Goal: Task Accomplishment & Management: Manage account settings

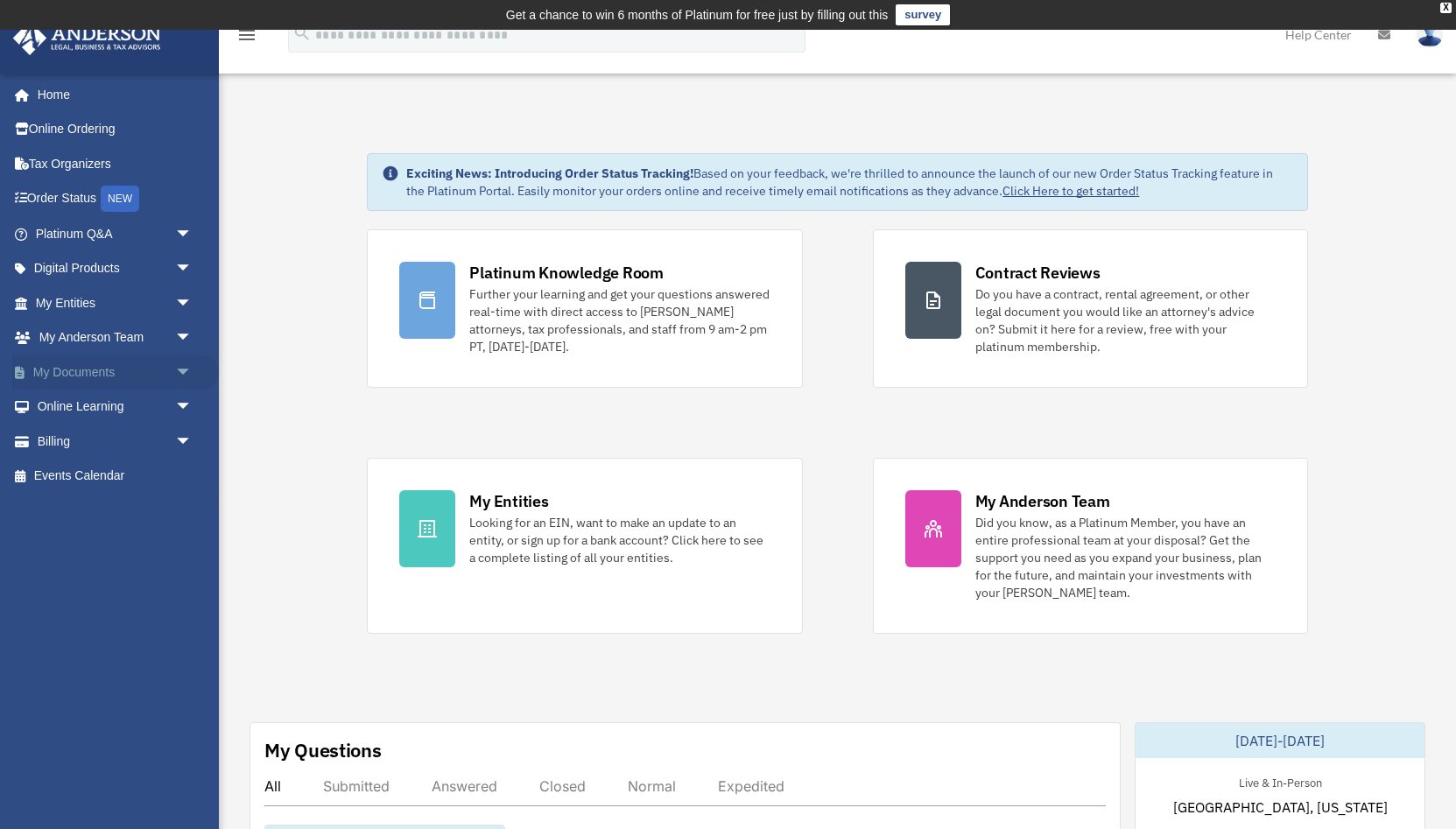
click at [181, 371] on span "arrow_drop_down" at bounding box center [192, 372] width 35 height 36
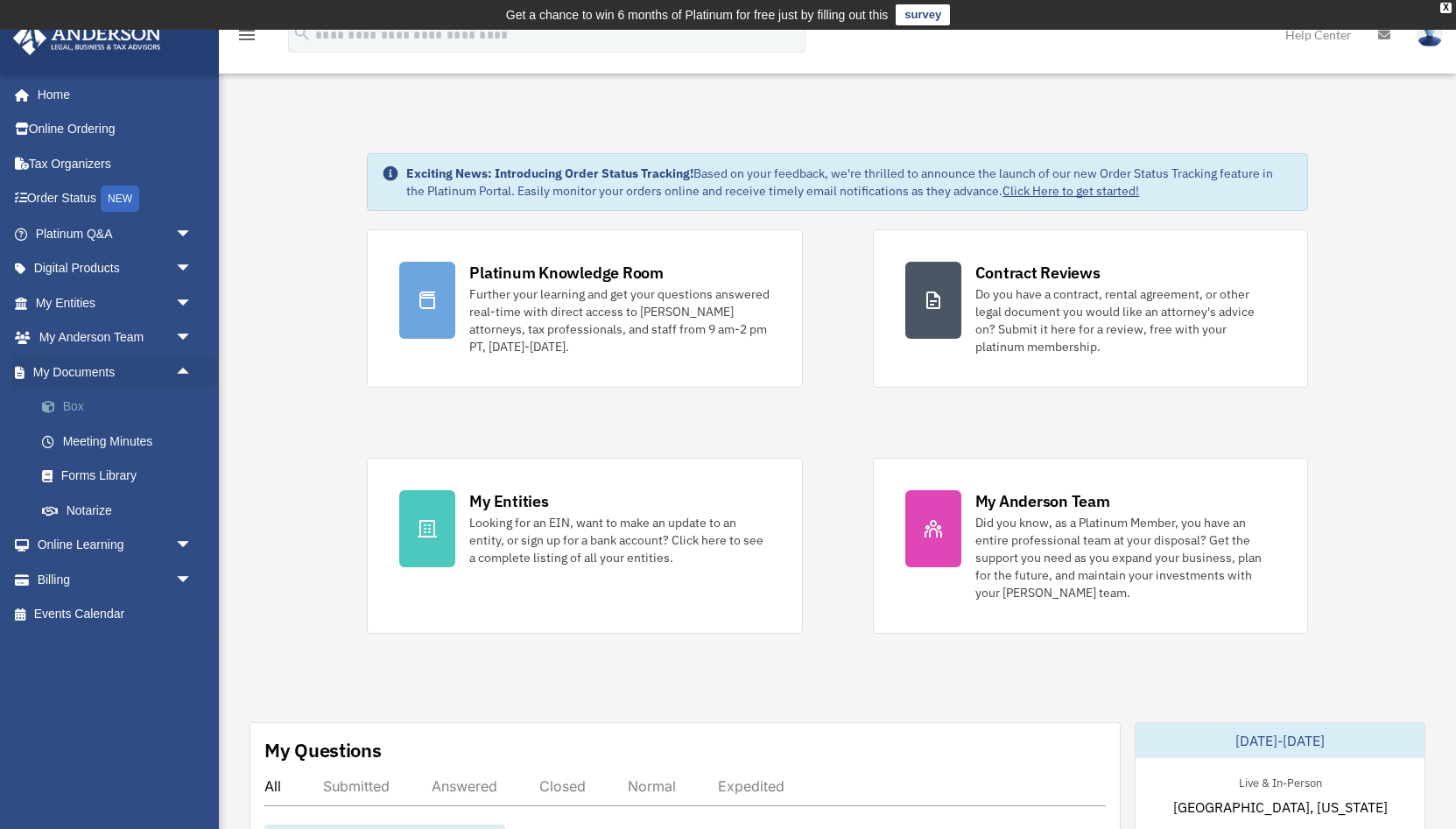
click at [119, 401] on link "Box" at bounding box center [122, 407] width 194 height 35
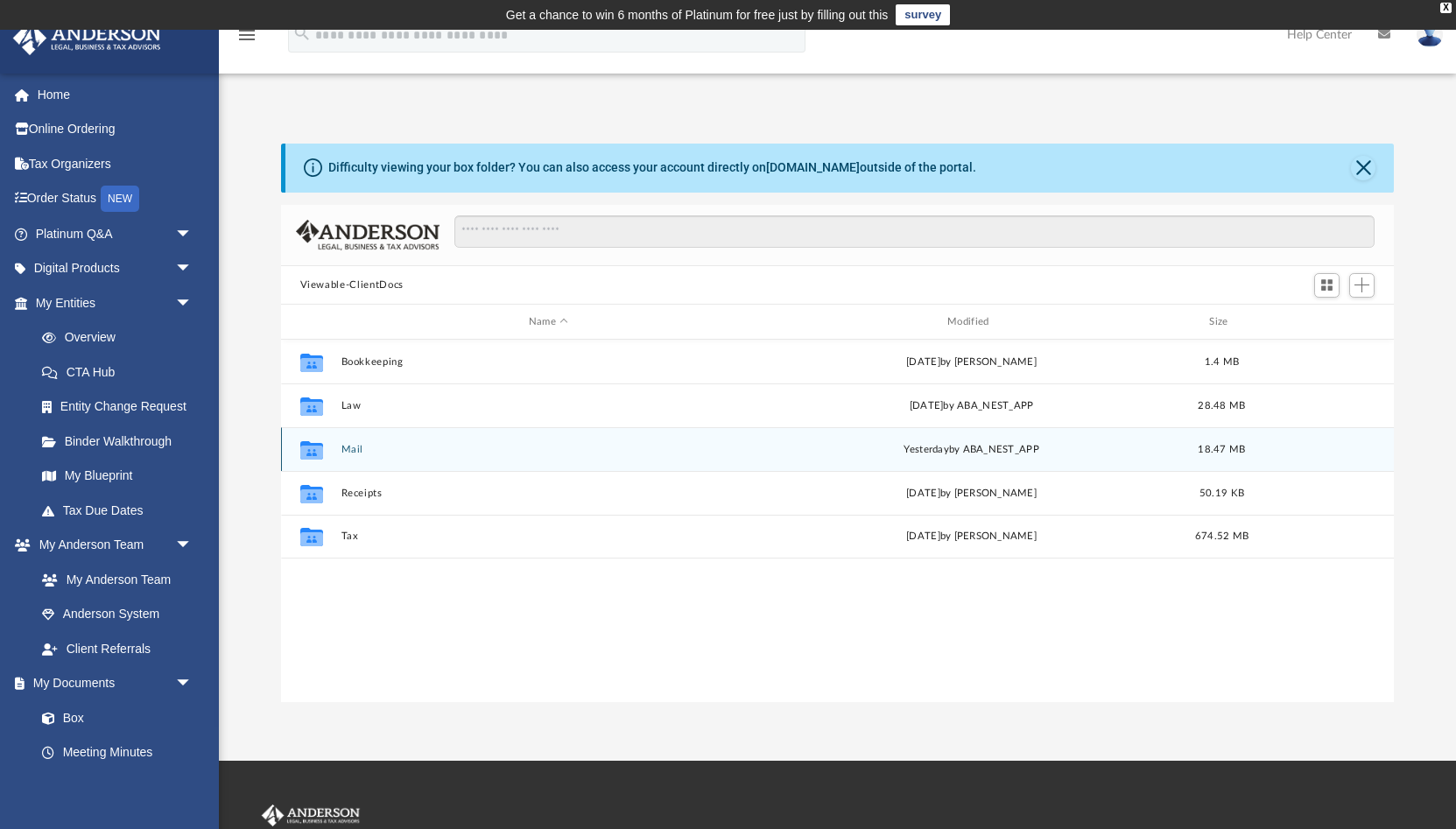
scroll to position [398, 1114]
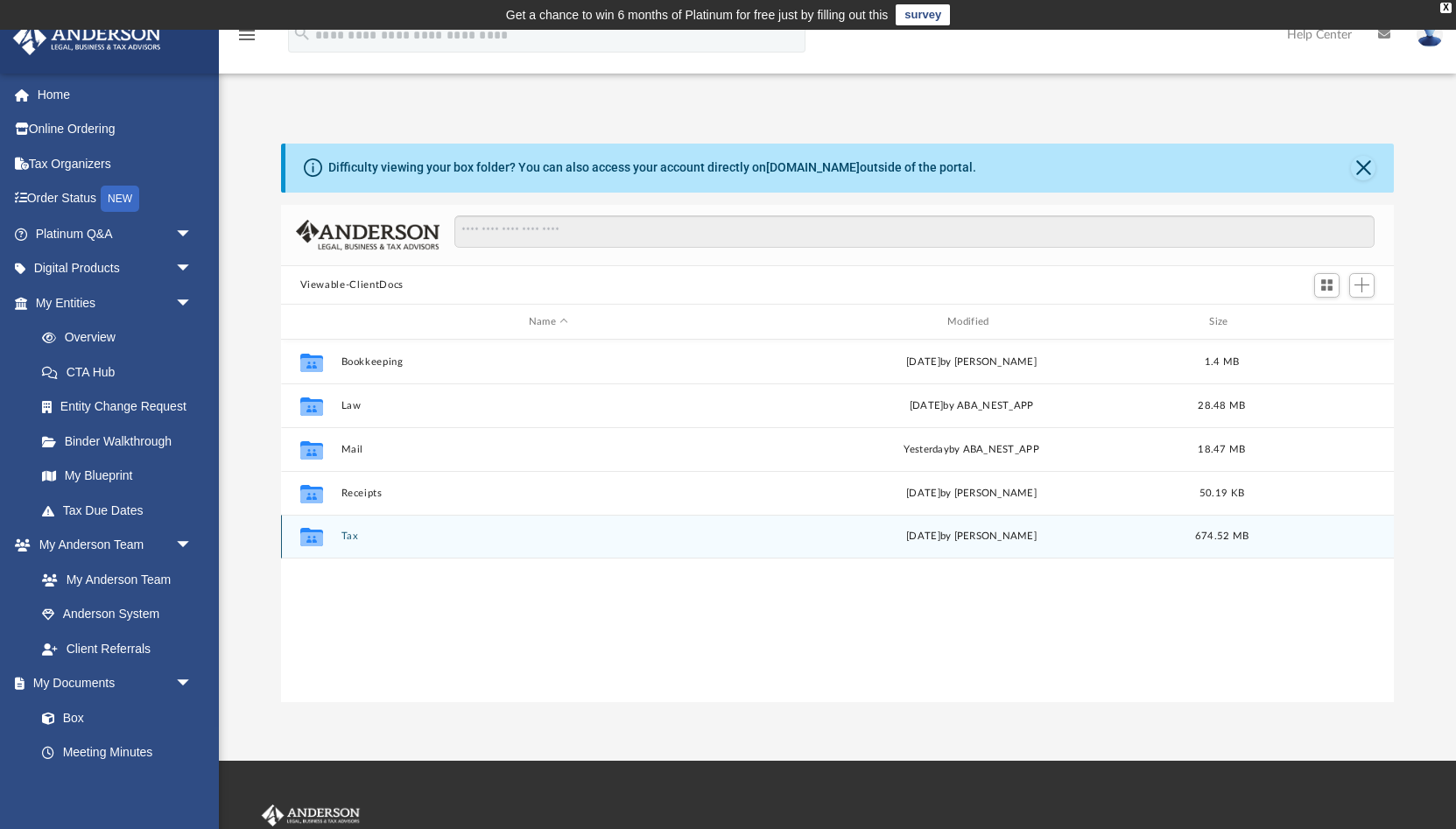
click at [352, 537] on button "Tax" at bounding box center [548, 536] width 415 height 11
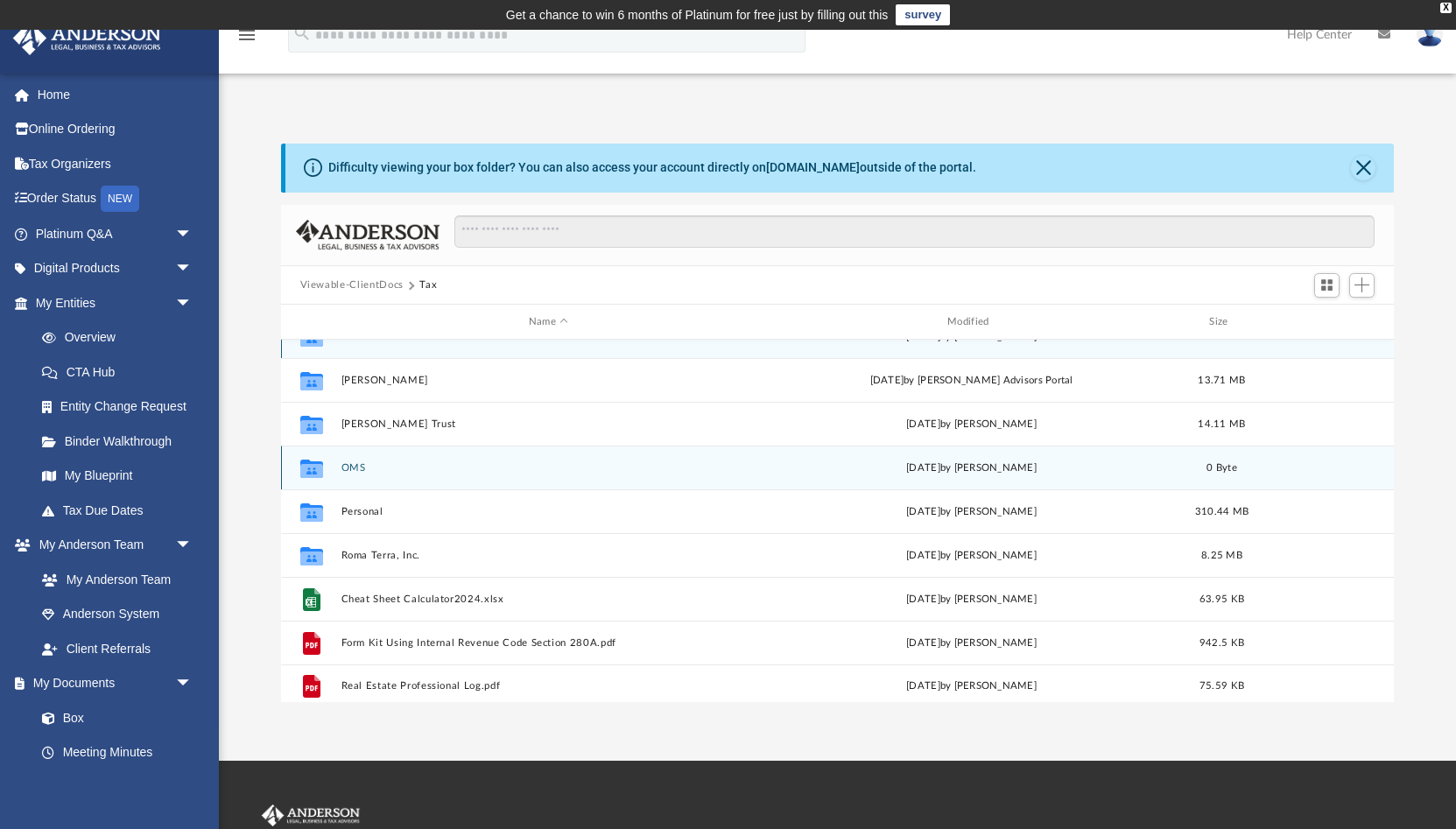
scroll to position [30, 0]
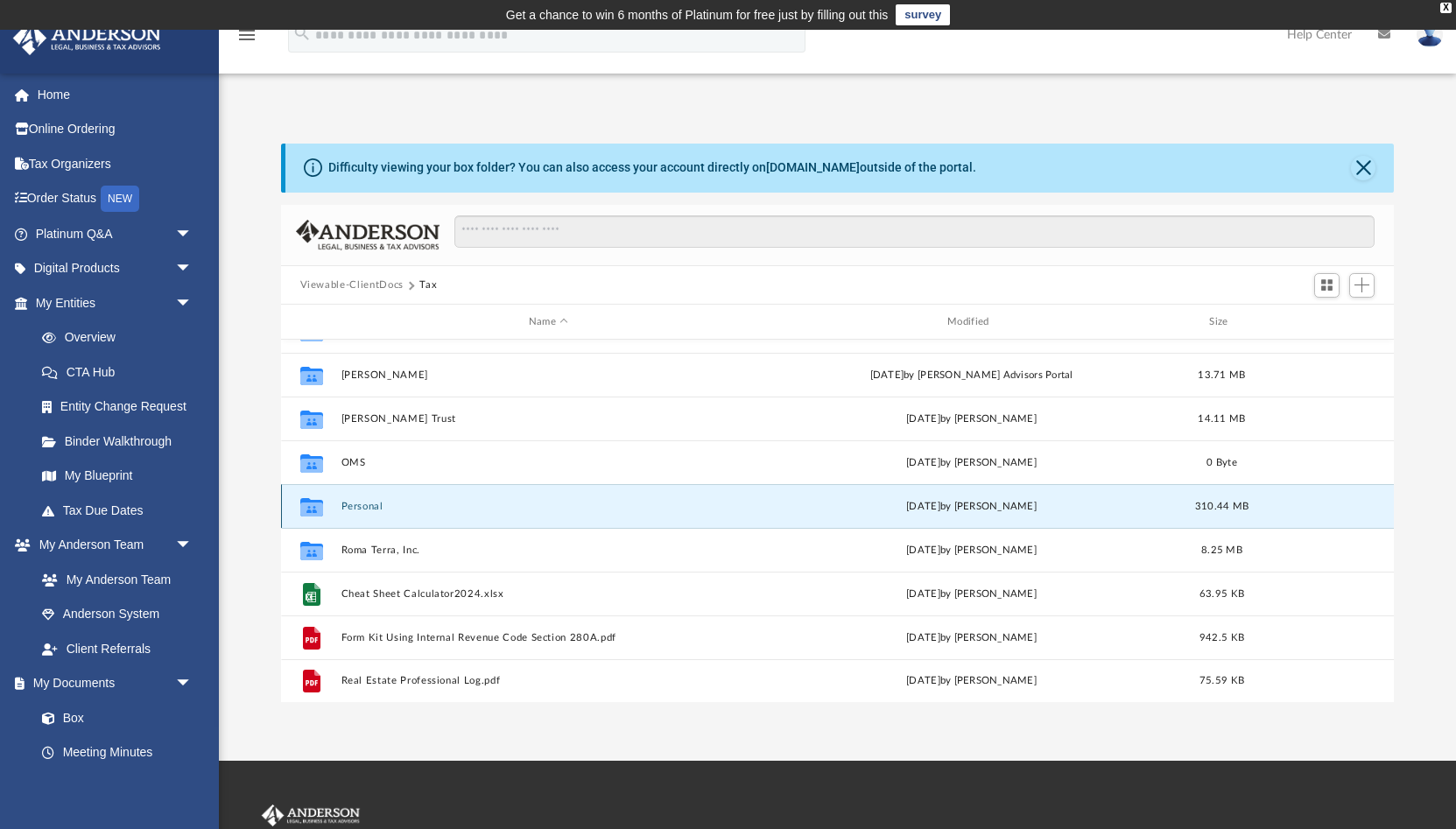
click at [366, 507] on button "Personal" at bounding box center [548, 507] width 415 height 11
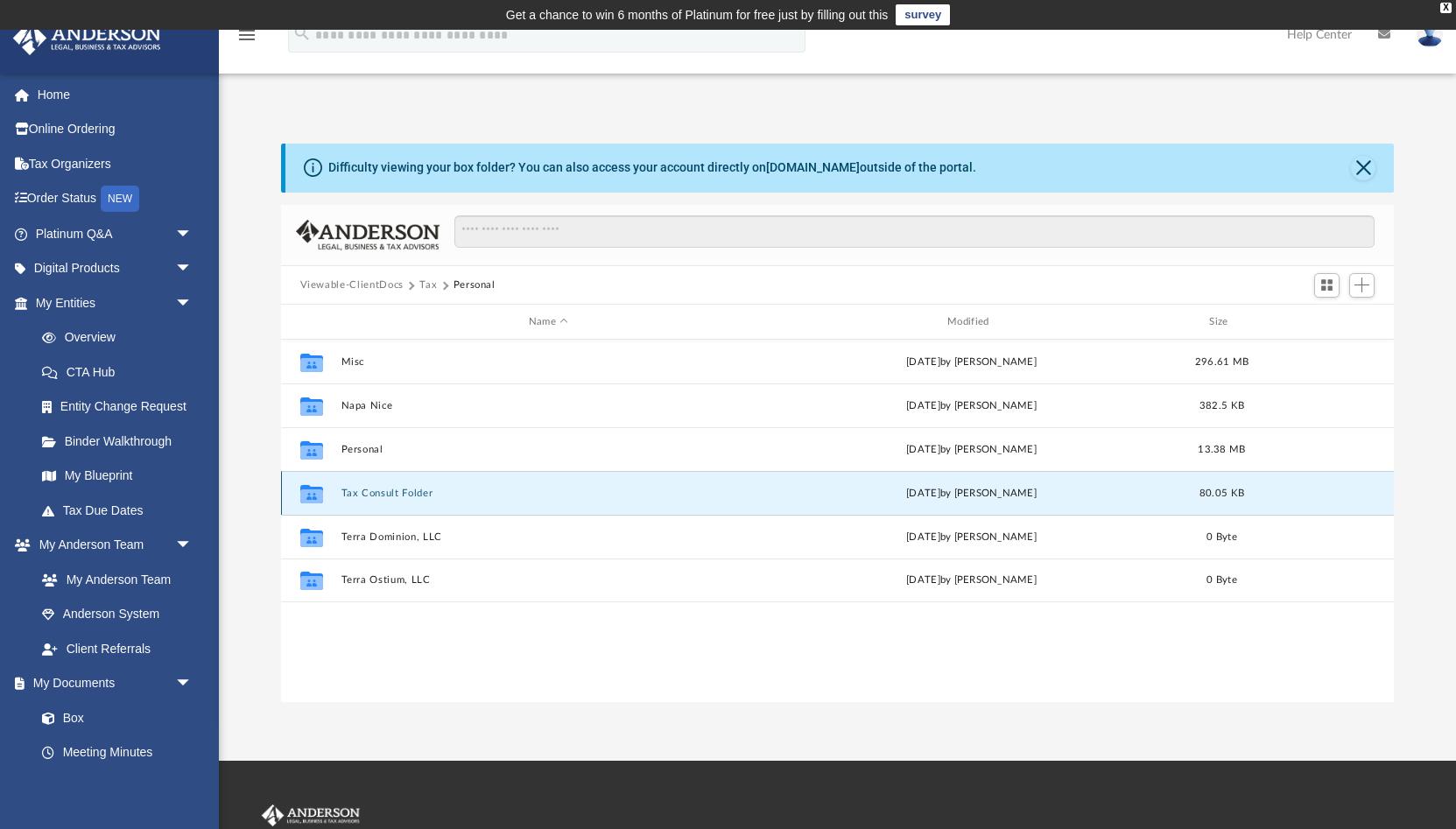
click at [365, 496] on button "Tax Consult Folder" at bounding box center [548, 493] width 415 height 11
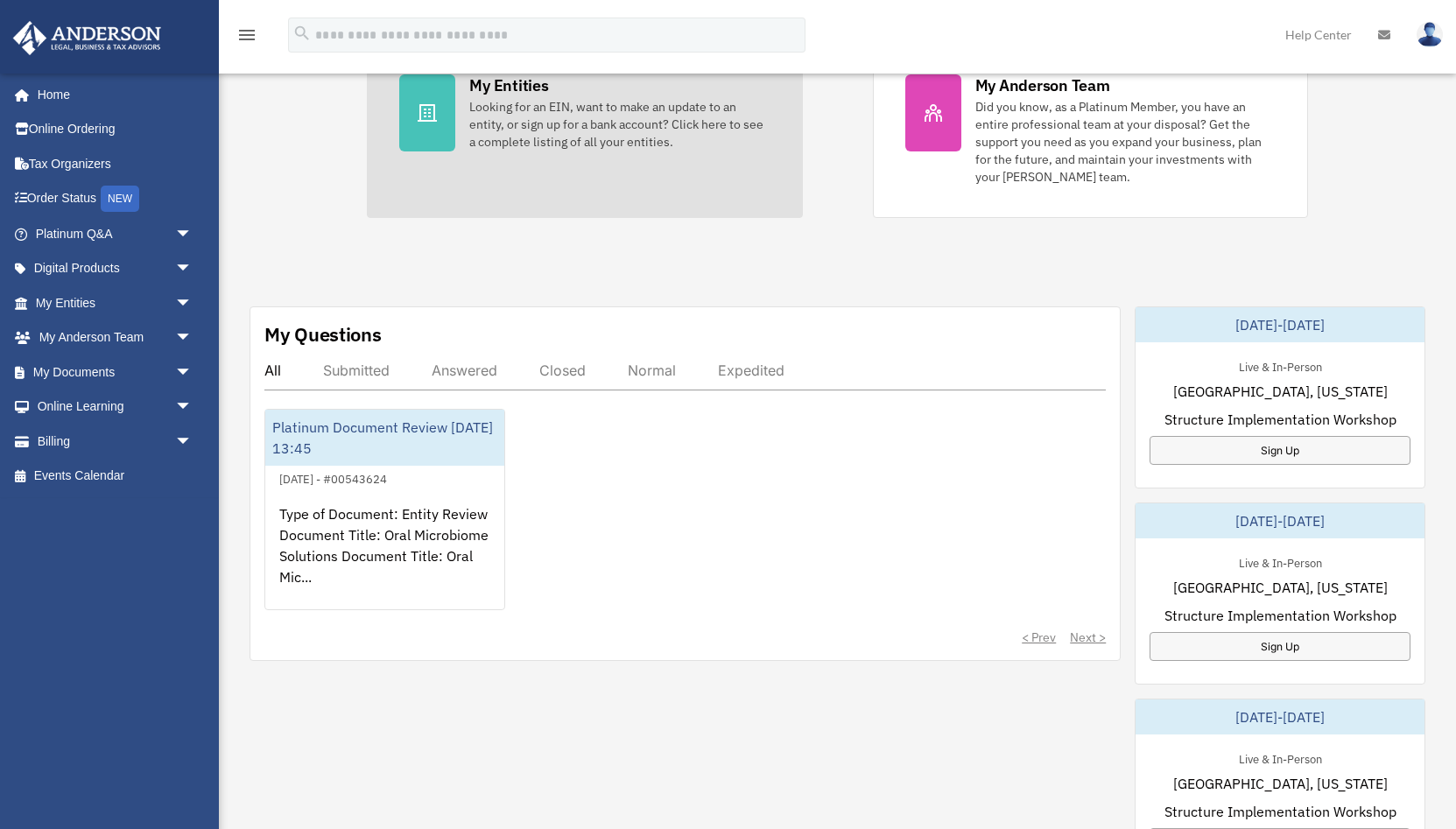
scroll to position [429, 0]
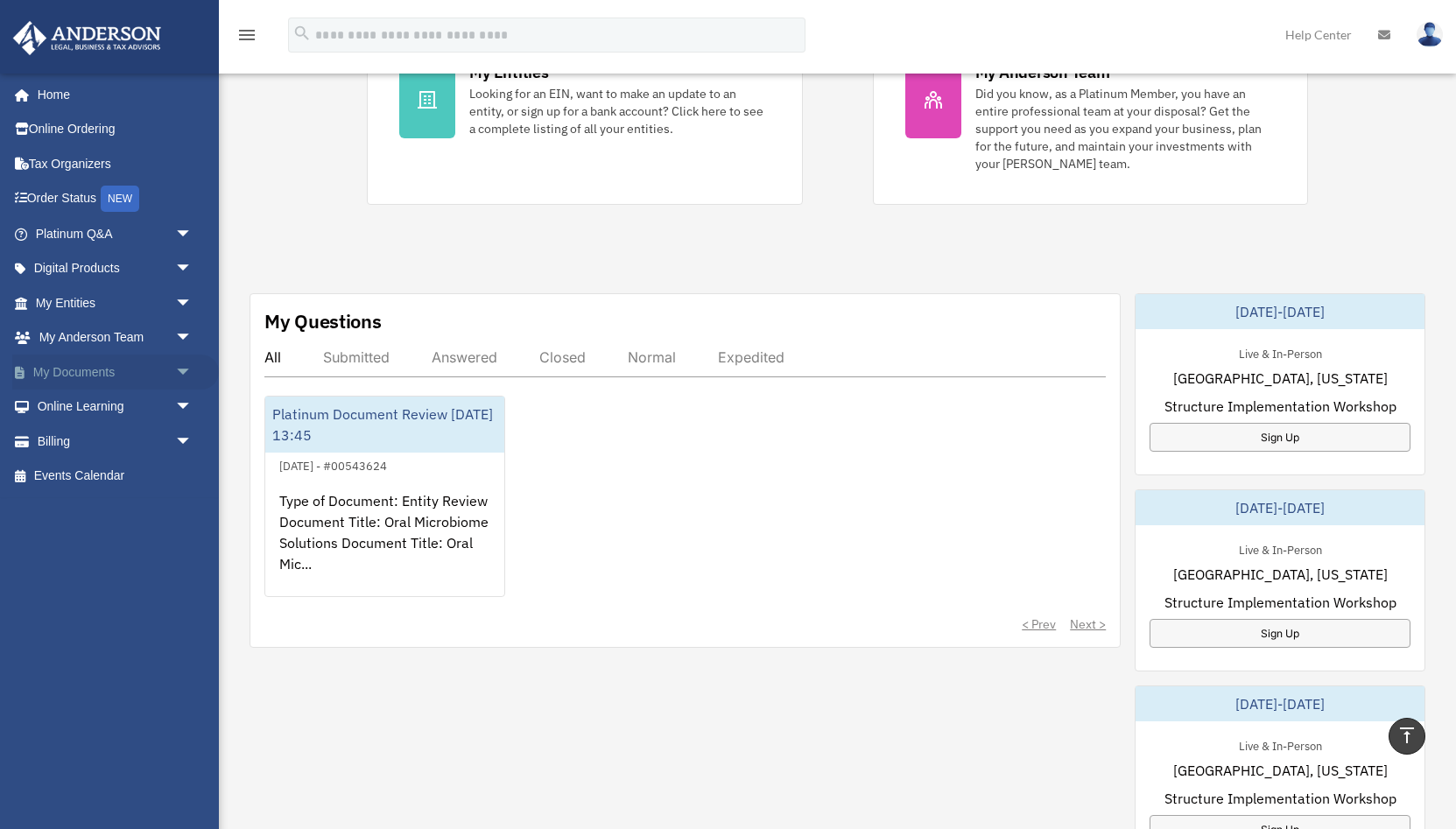
click at [83, 371] on link "My Documents arrow_drop_down" at bounding box center [115, 372] width 207 height 35
click at [190, 367] on span "arrow_drop_down" at bounding box center [192, 372] width 35 height 36
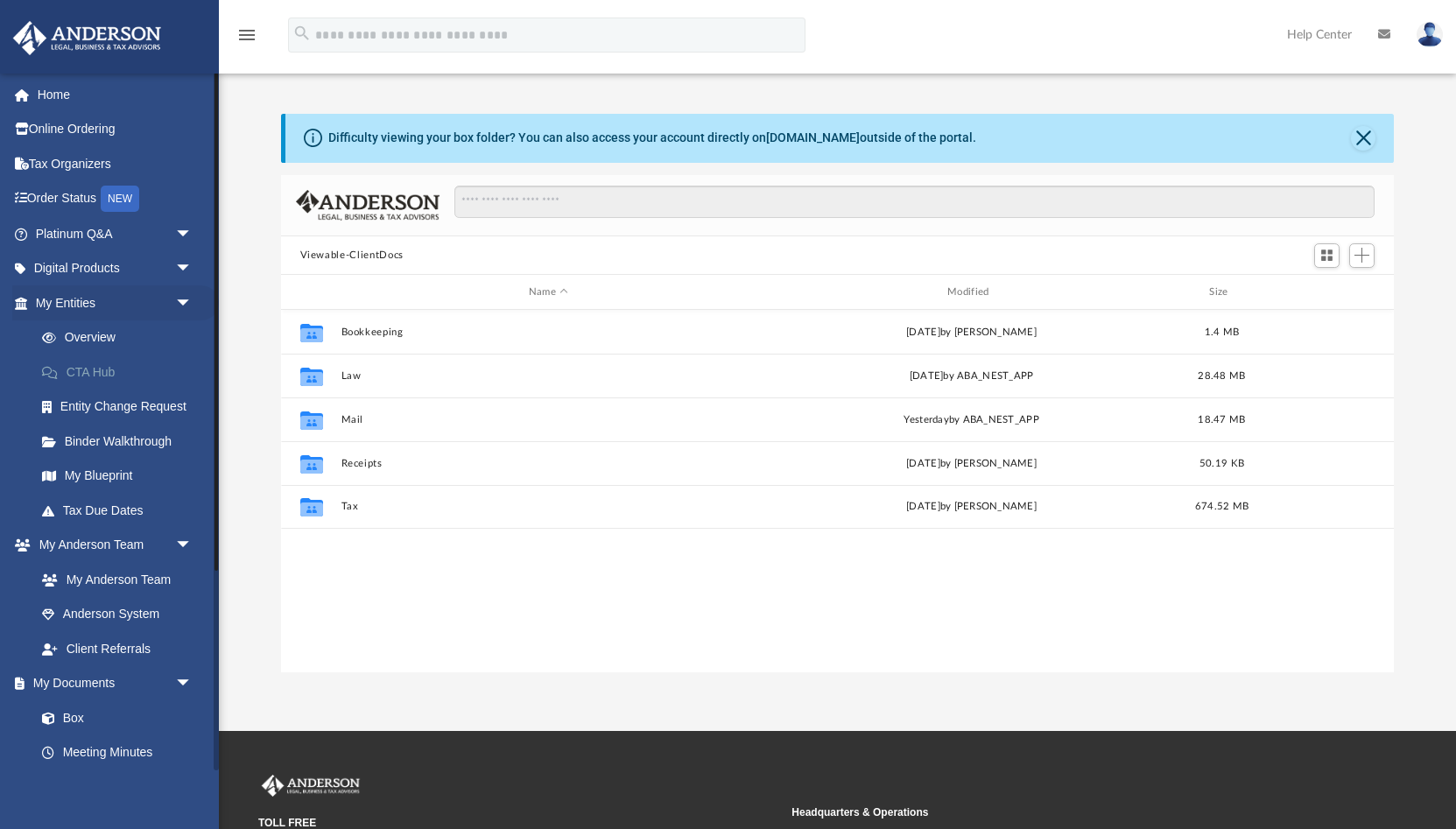
scroll to position [398, 1114]
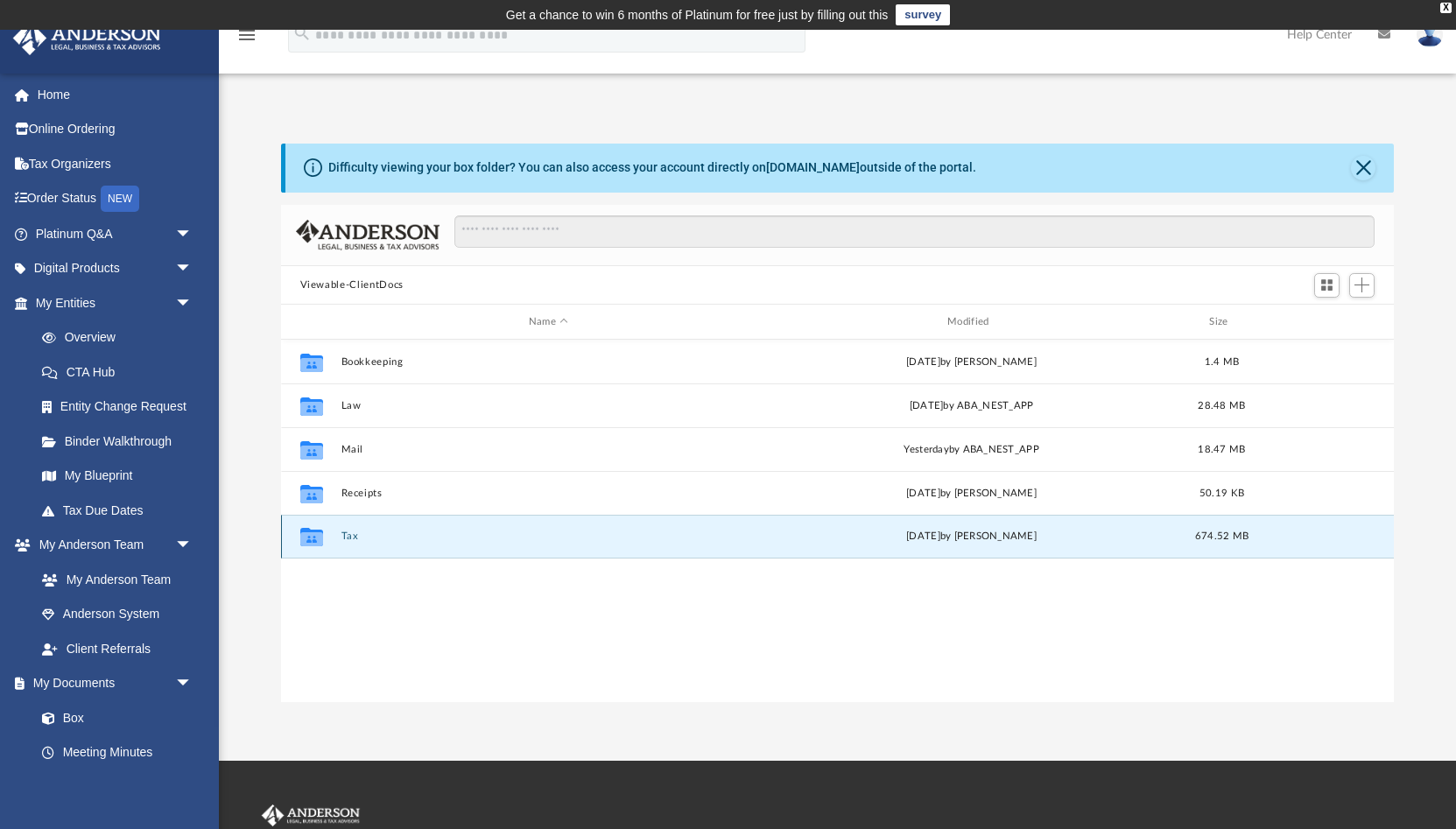
click at [357, 533] on button "Tax" at bounding box center [548, 536] width 415 height 11
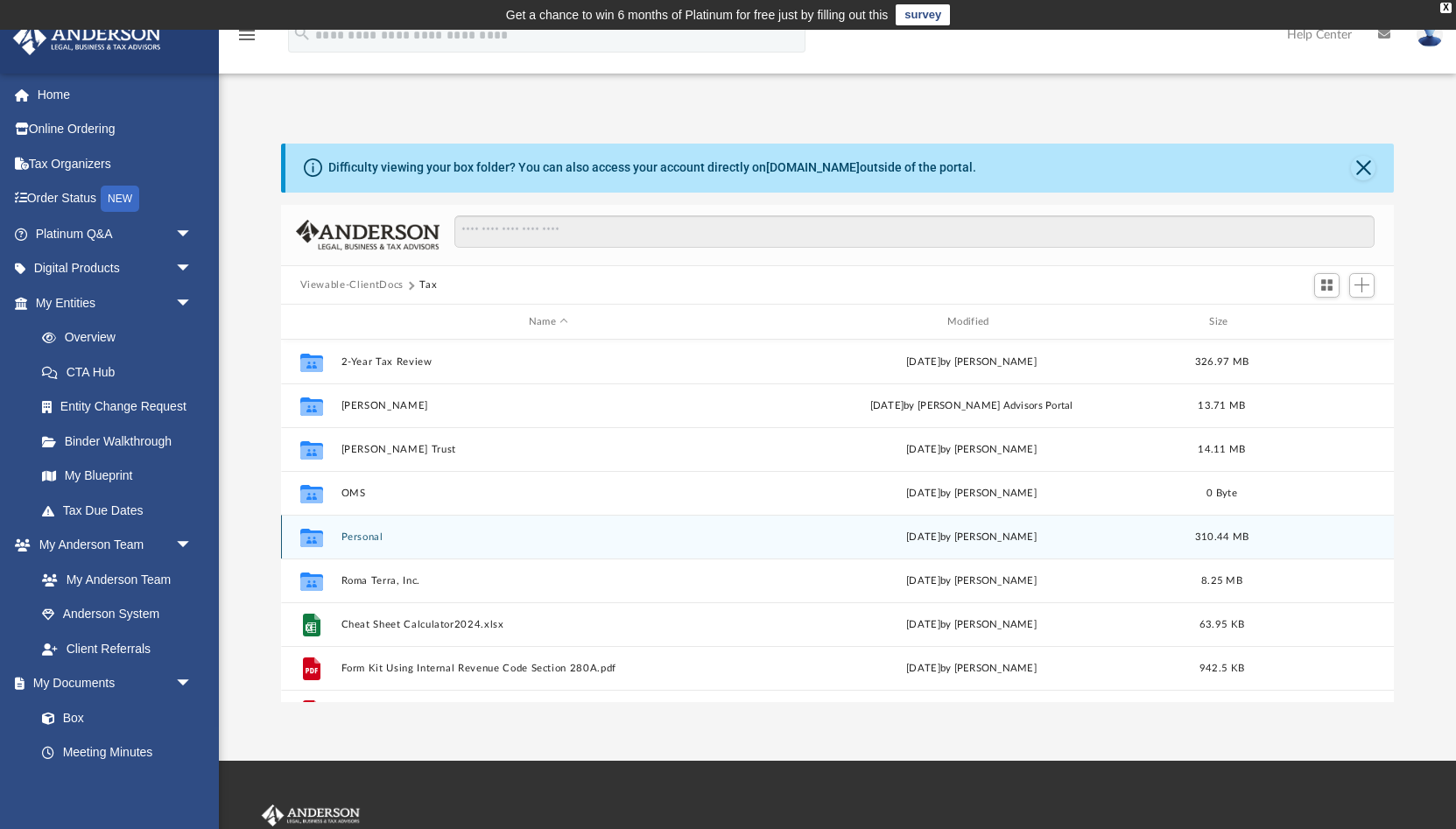
click at [375, 542] on button "Personal" at bounding box center [548, 537] width 415 height 11
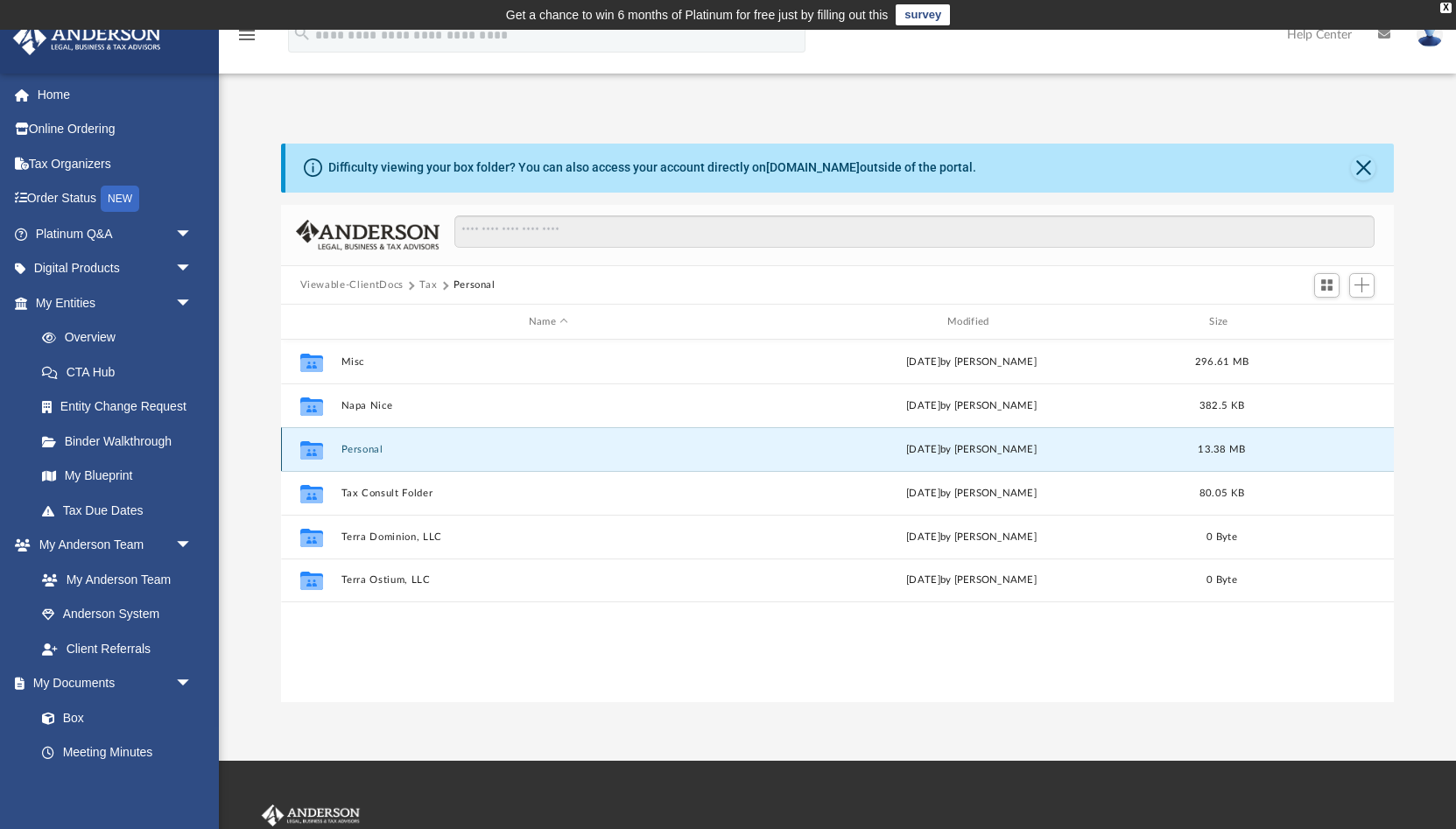
click at [363, 446] on button "Personal" at bounding box center [548, 450] width 415 height 11
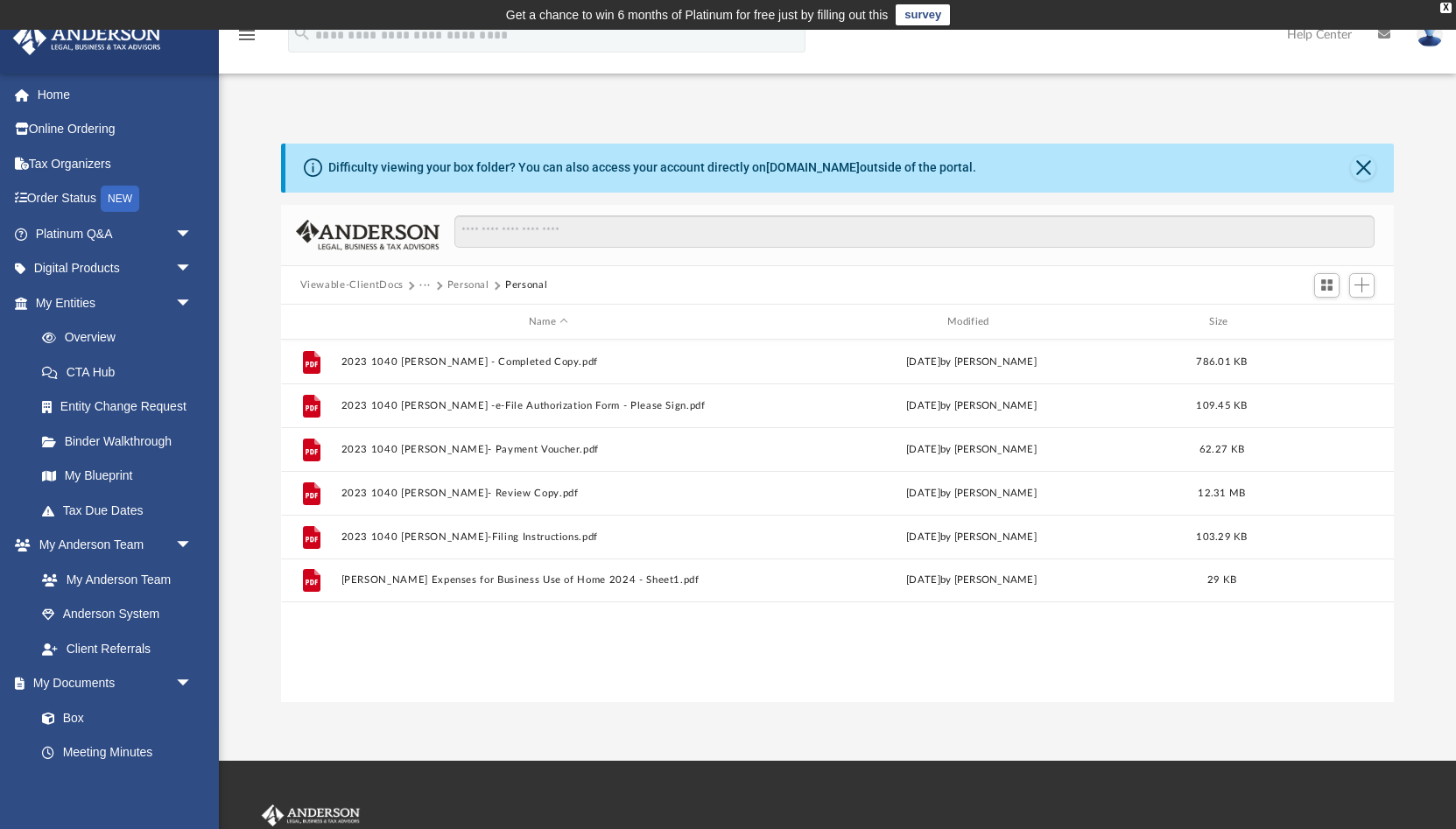
click at [460, 286] on button "Personal" at bounding box center [468, 285] width 42 height 16
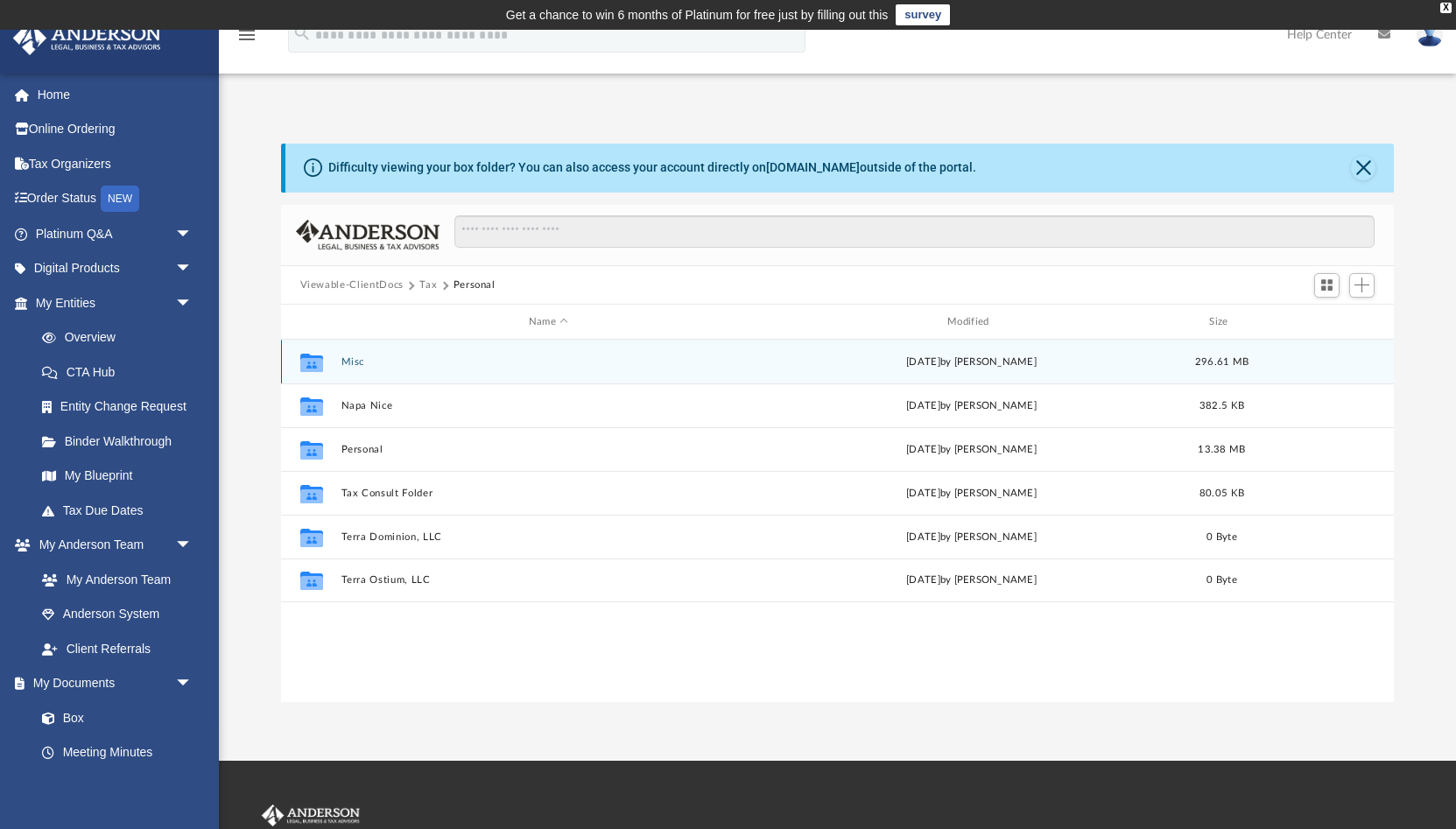
click at [355, 358] on button "Misc" at bounding box center [548, 362] width 415 height 11
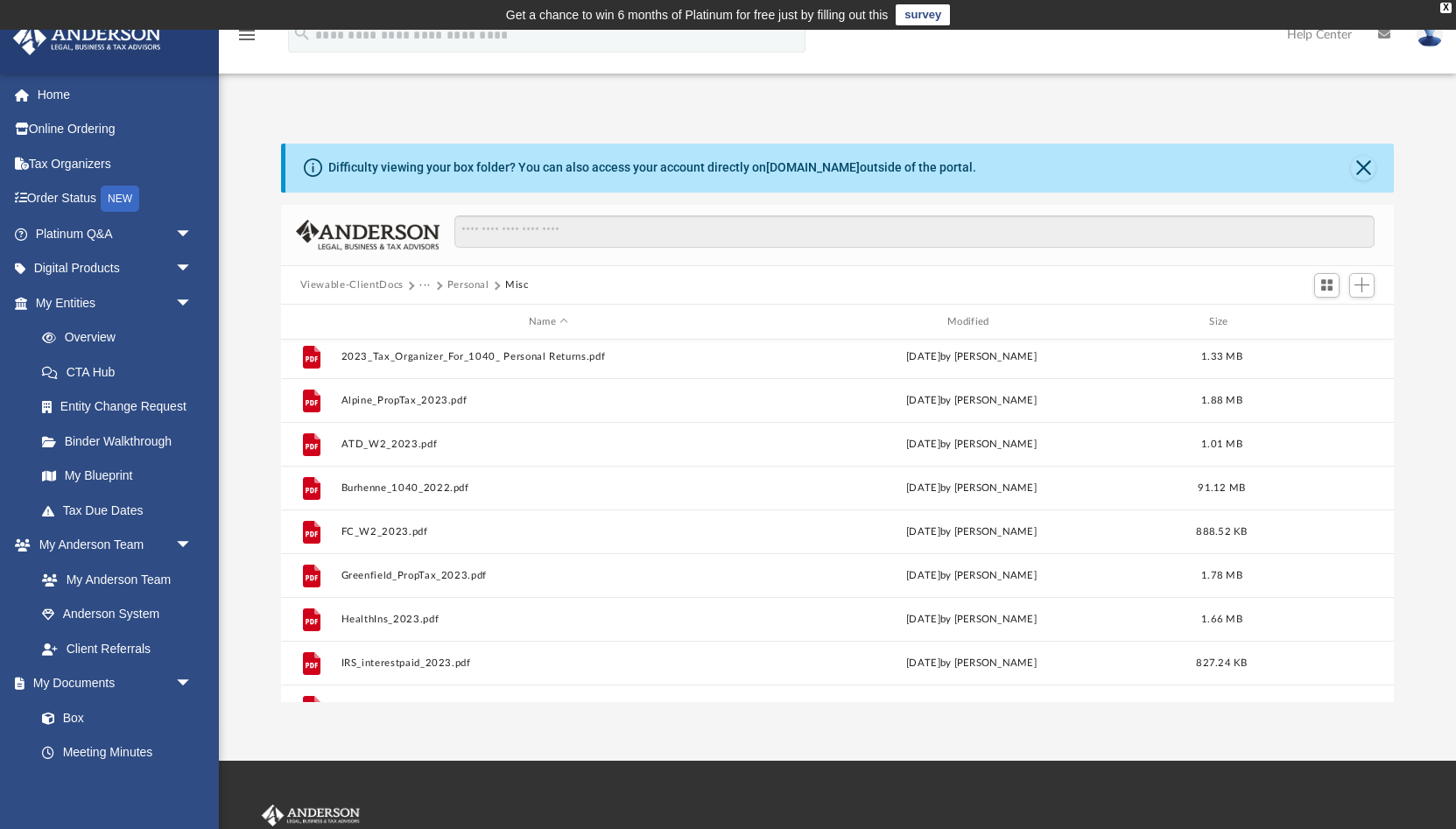
scroll to position [0, 0]
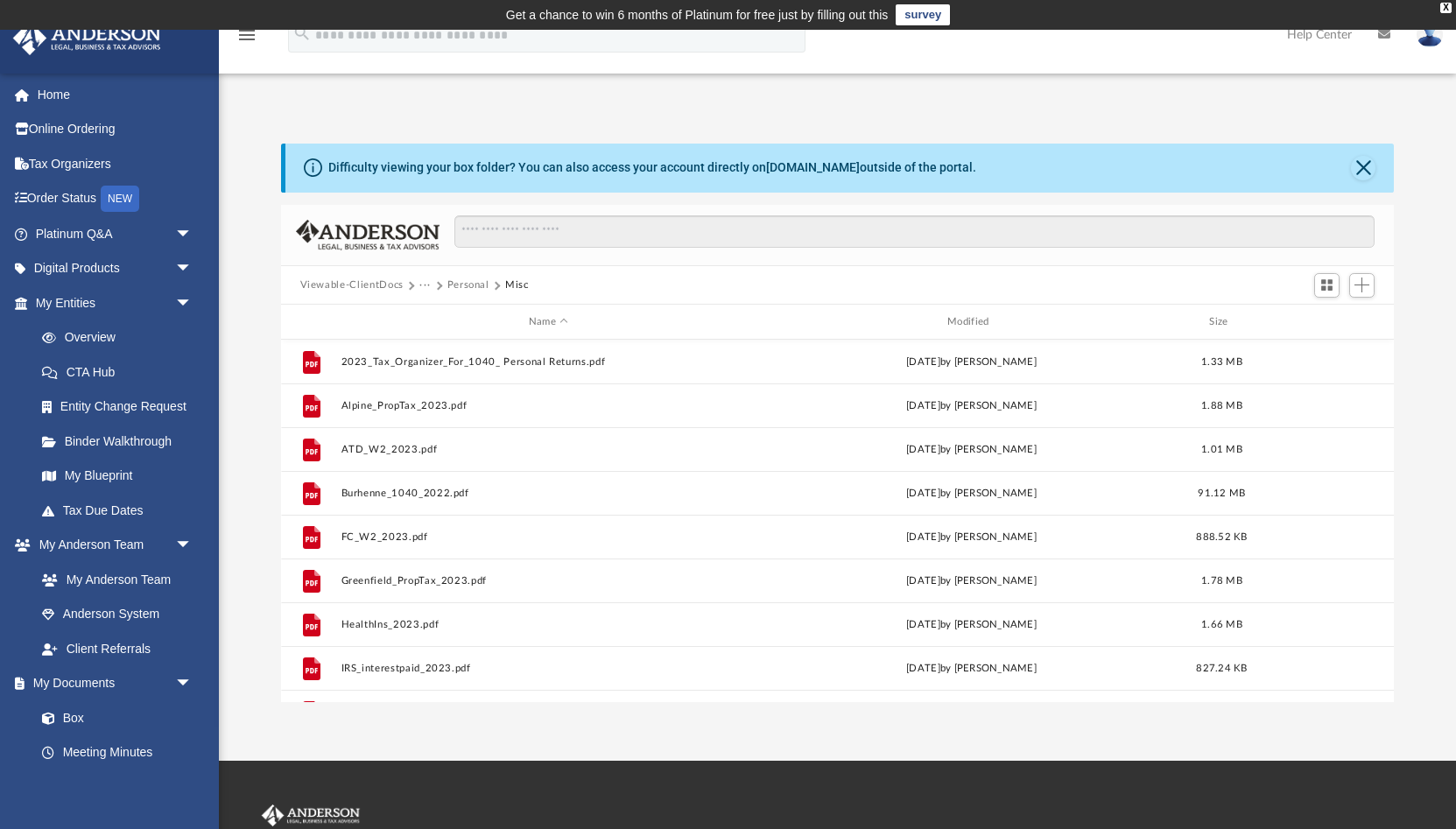
click at [467, 283] on button "Personal" at bounding box center [468, 285] width 42 height 16
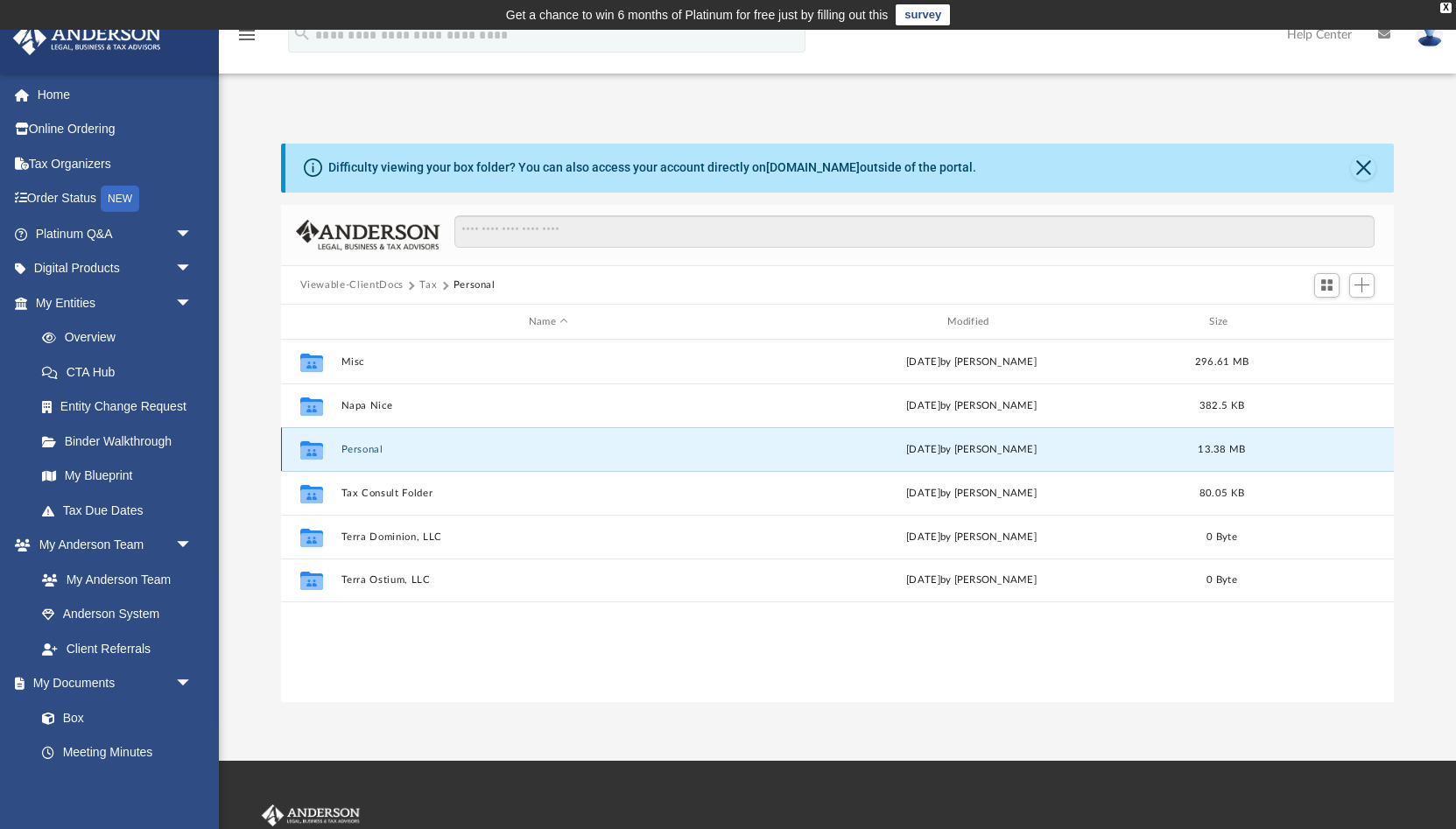
click at [348, 445] on button "Personal" at bounding box center [548, 450] width 415 height 11
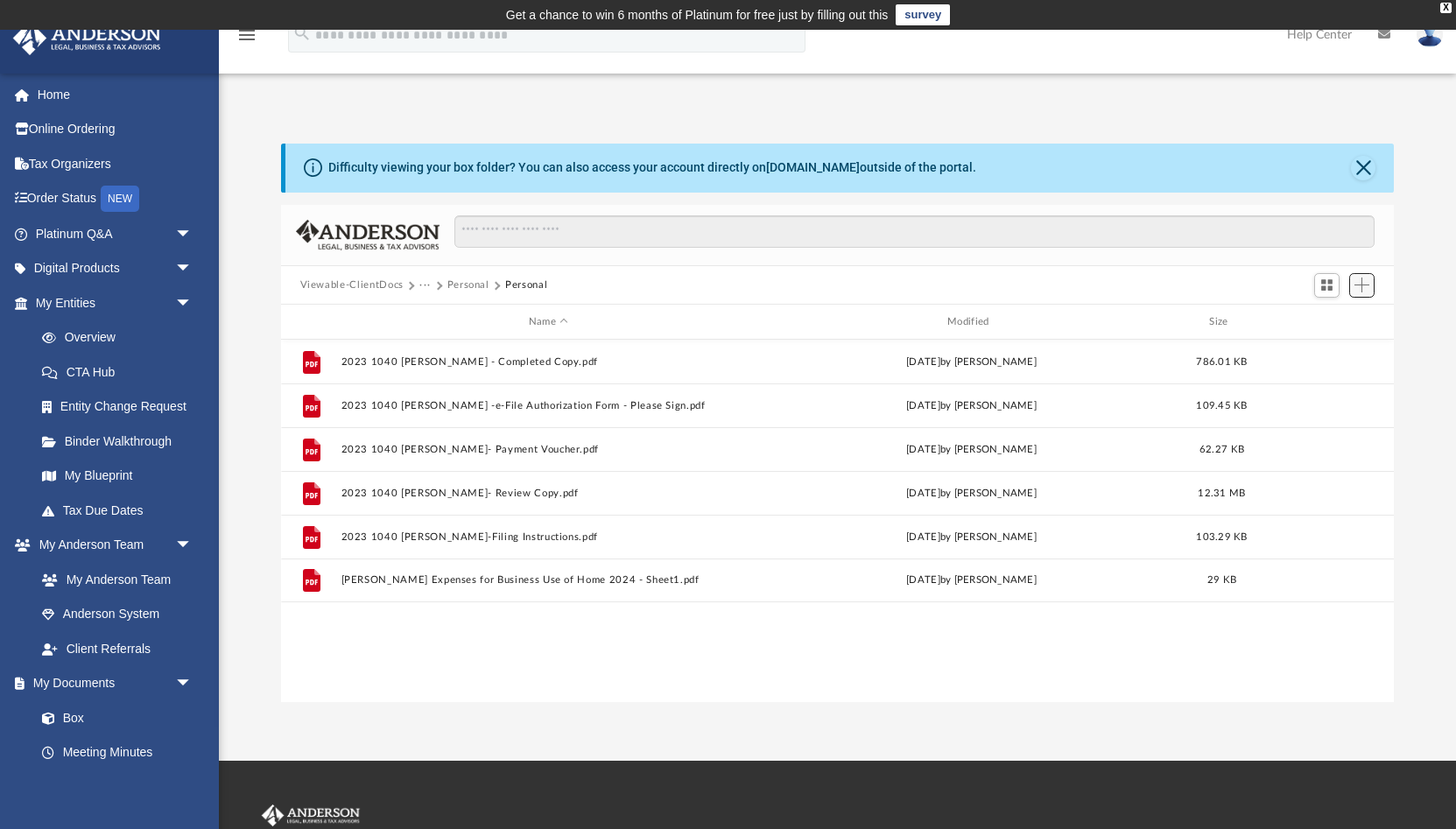
click at [1361, 289] on span "Add" at bounding box center [1362, 285] width 15 height 15
click at [1336, 322] on li "Upload" at bounding box center [1336, 320] width 56 height 18
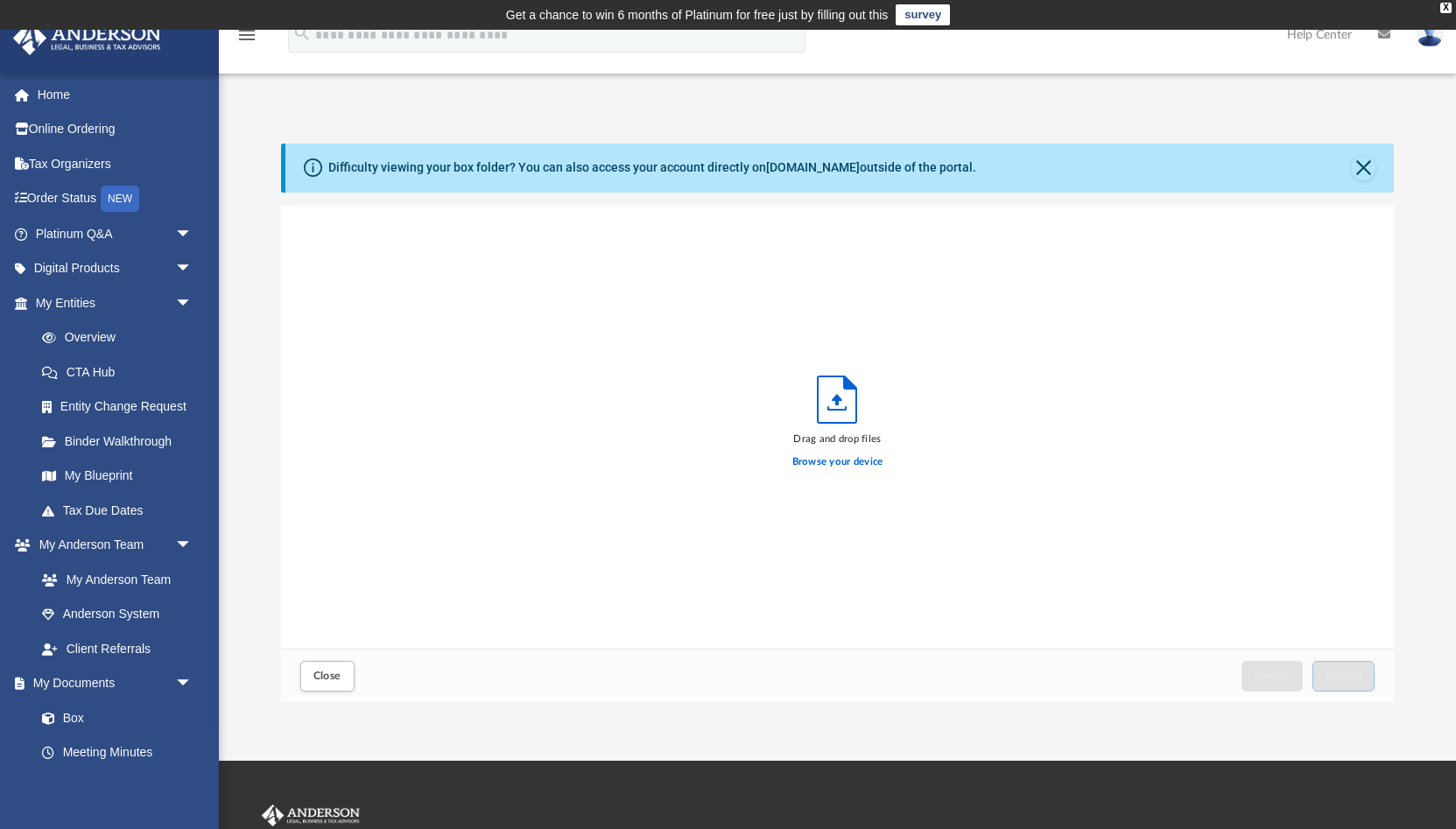
scroll to position [444, 1114]
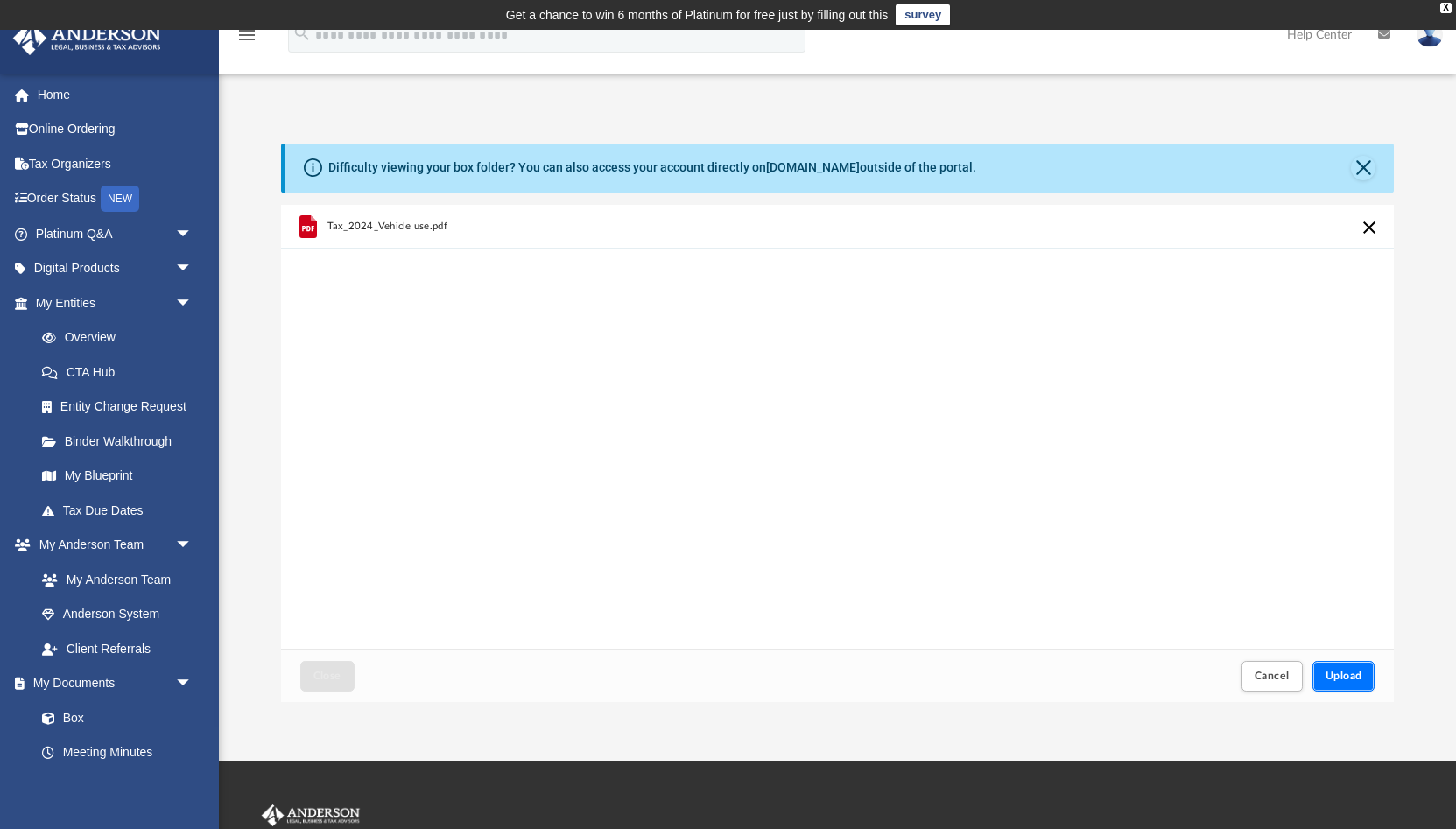
click at [1342, 675] on span "Upload" at bounding box center [1343, 675] width 37 height 10
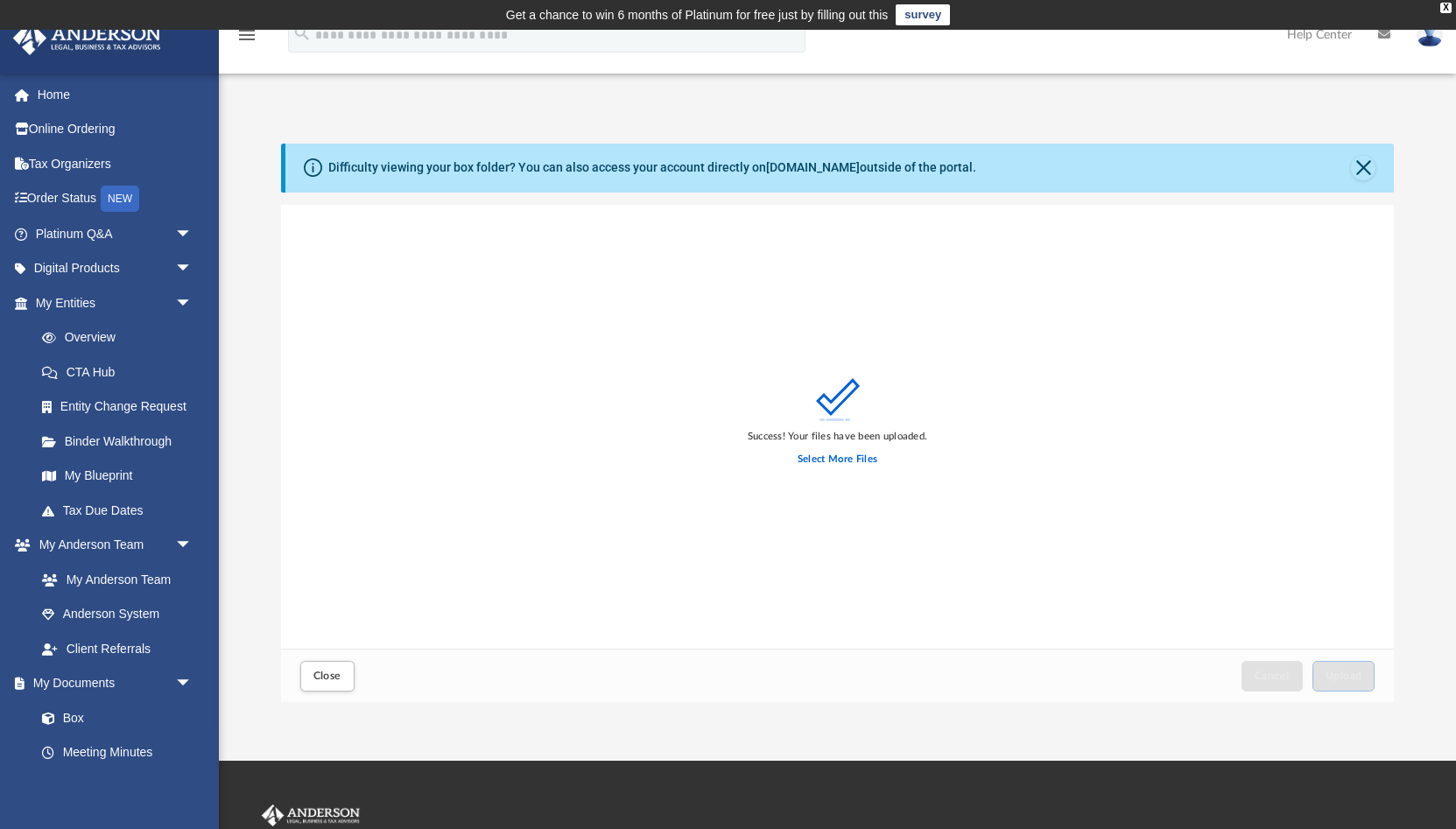
click at [396, 530] on div "Success! Your files have been uploaded. Select More Files" at bounding box center [838, 428] width 1114 height 445
click at [314, 676] on span "Close" at bounding box center [327, 675] width 28 height 10
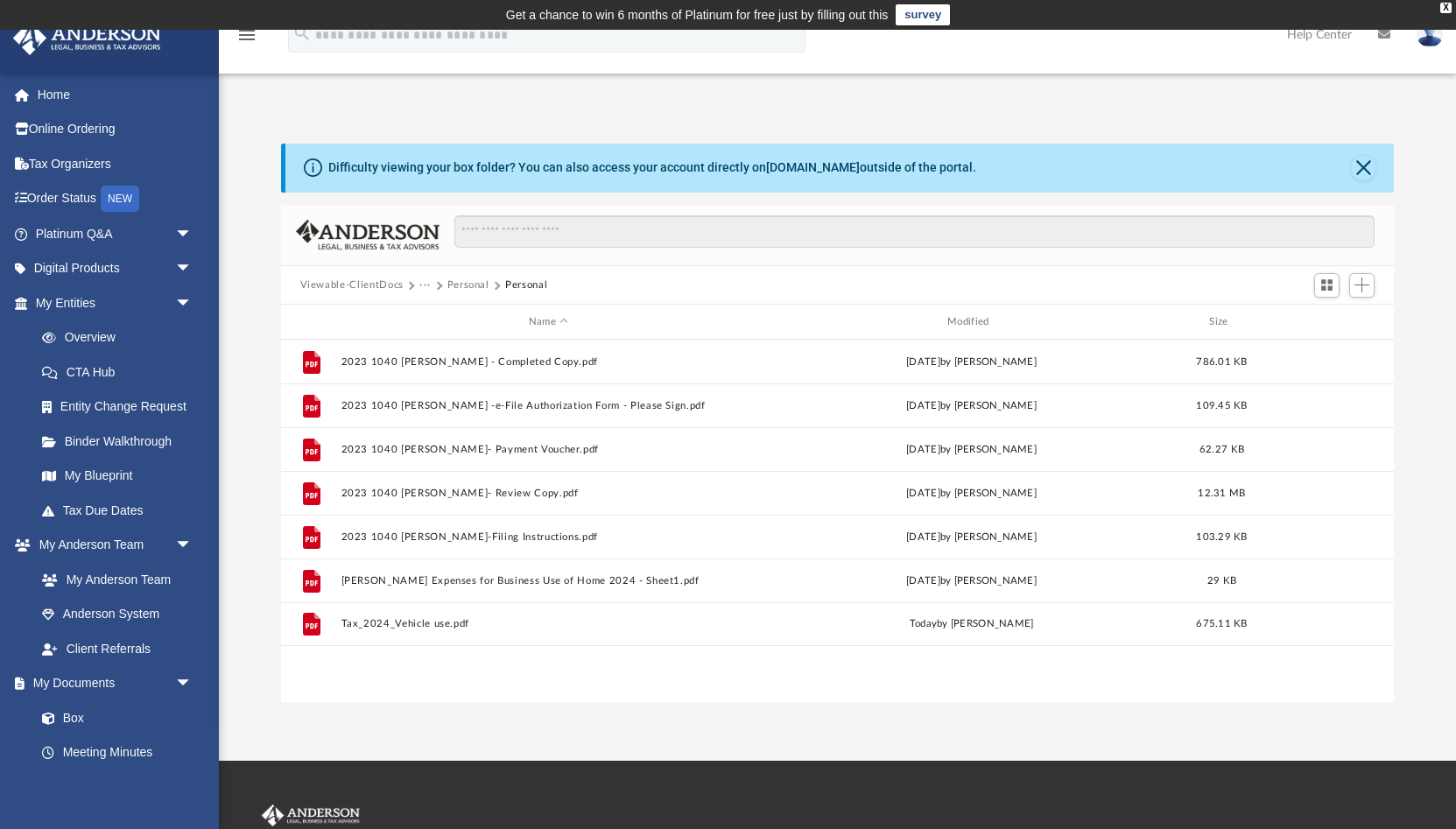
click at [460, 282] on button "Personal" at bounding box center [468, 285] width 42 height 16
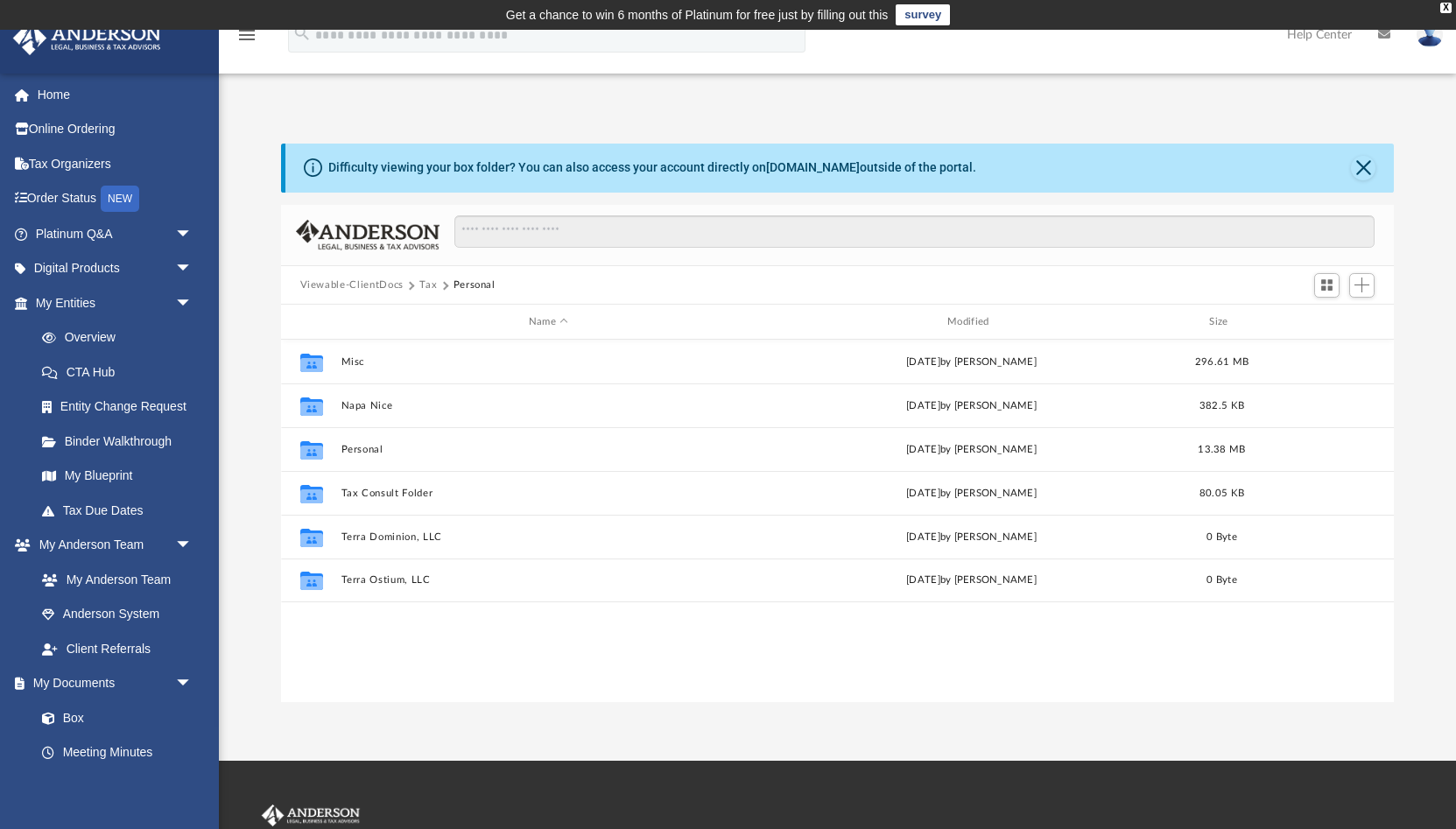
click at [425, 288] on button "Tax" at bounding box center [428, 285] width 17 height 16
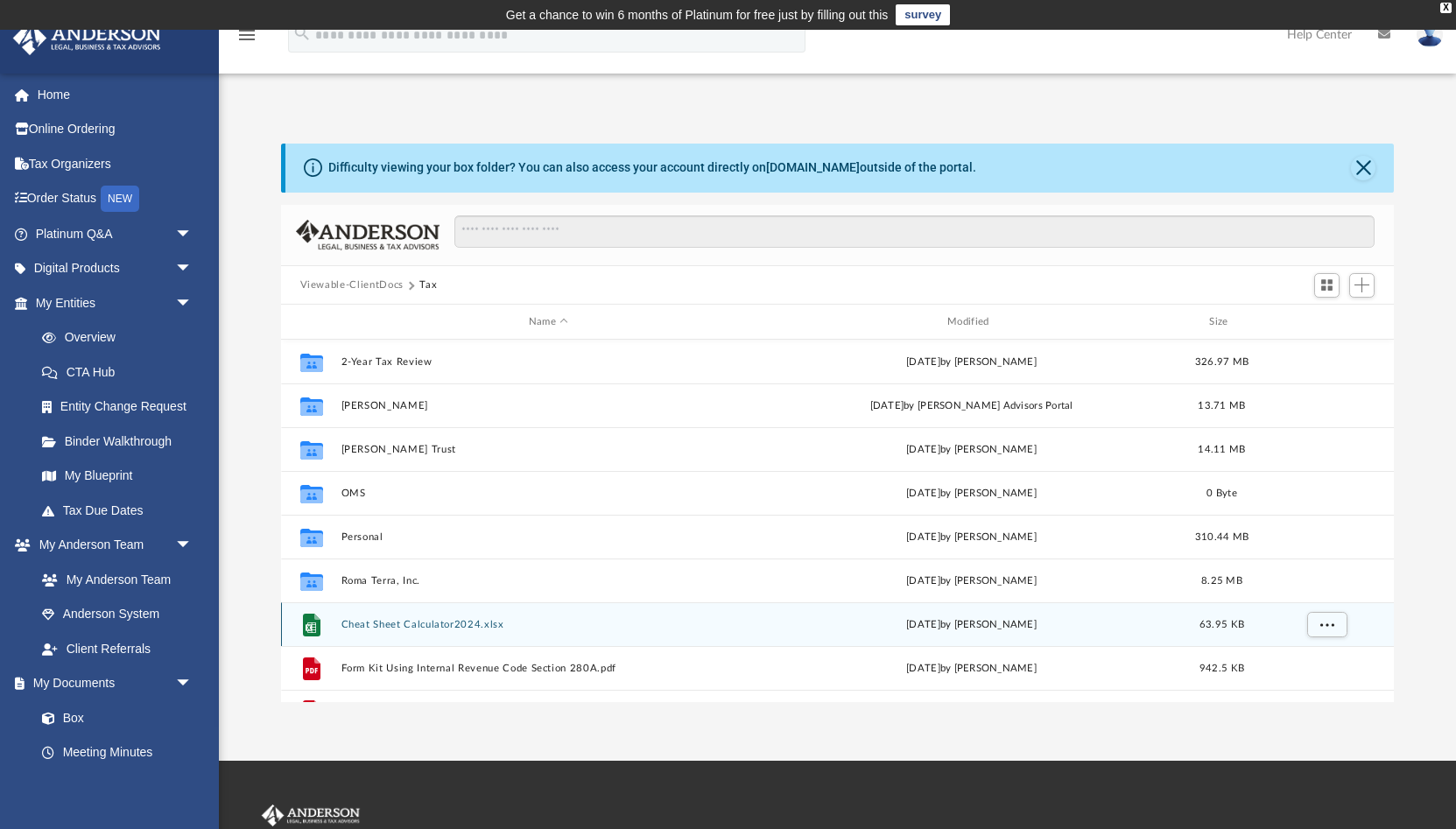
scroll to position [30, 0]
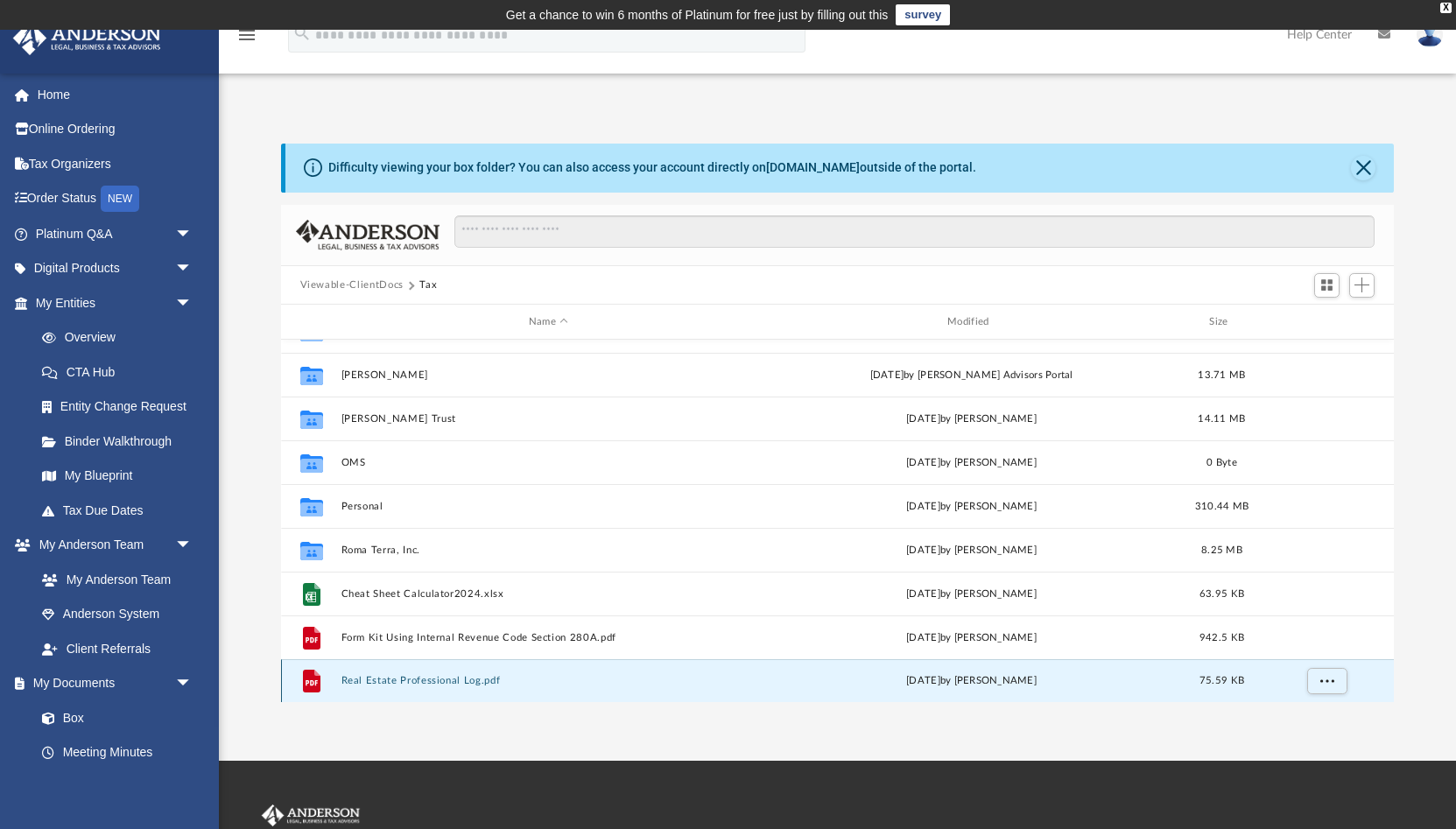
click at [409, 680] on button "Real Estate Professional Log.pdf" at bounding box center [548, 681] width 415 height 11
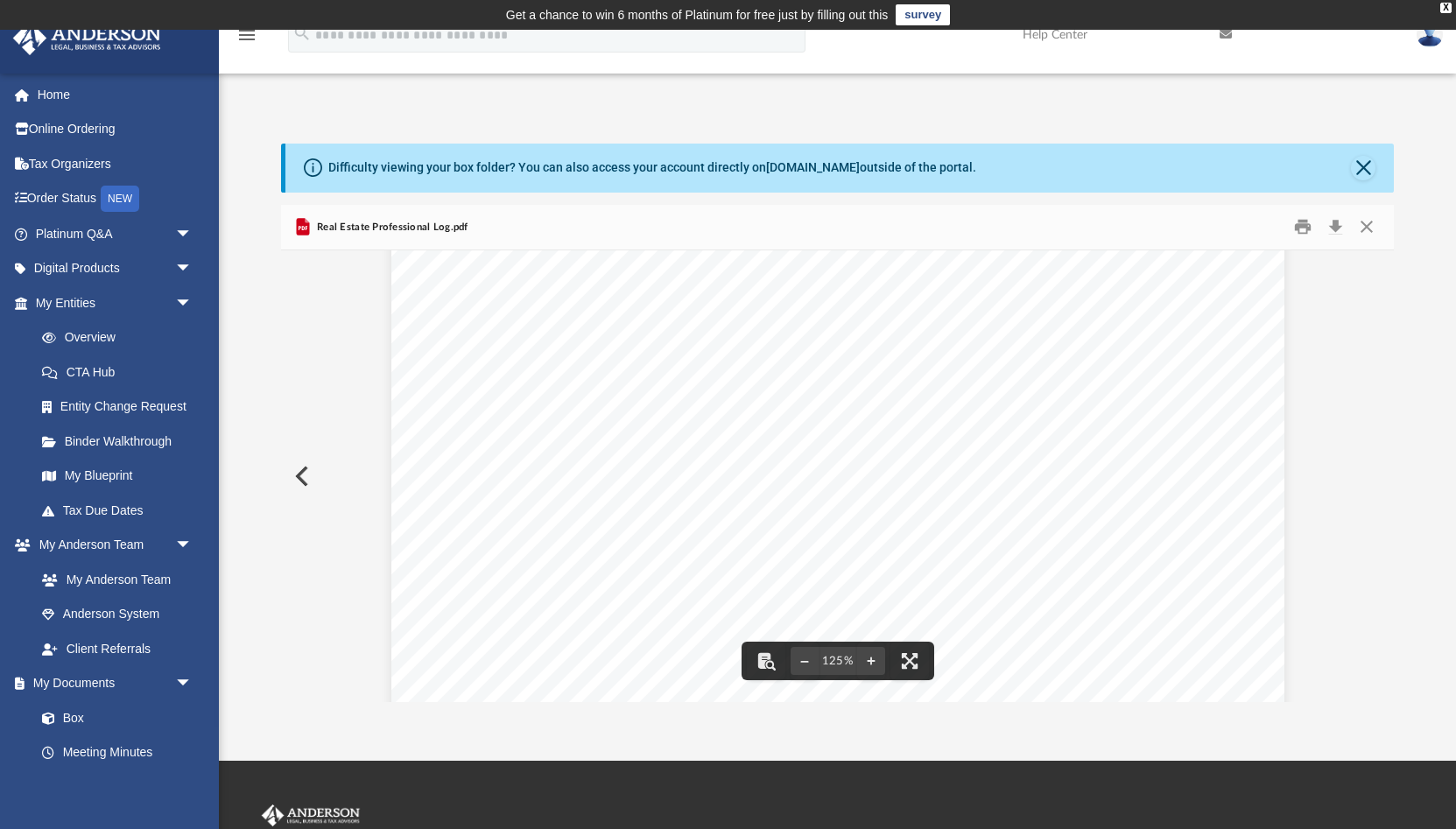
scroll to position [729, 0]
click at [1361, 161] on button "Close" at bounding box center [1363, 168] width 25 height 25
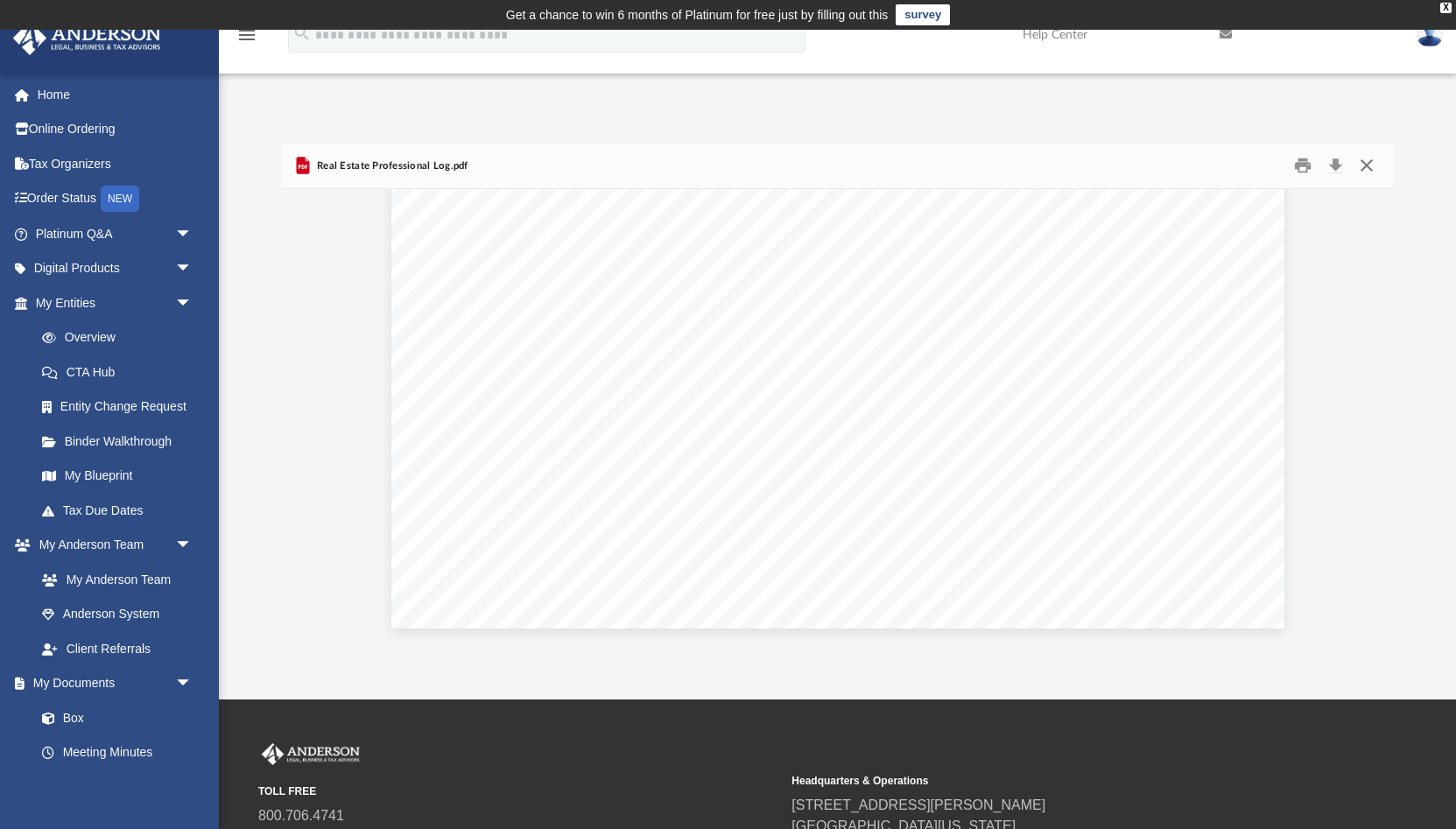
click at [1358, 166] on button "Close" at bounding box center [1366, 166] width 31 height 27
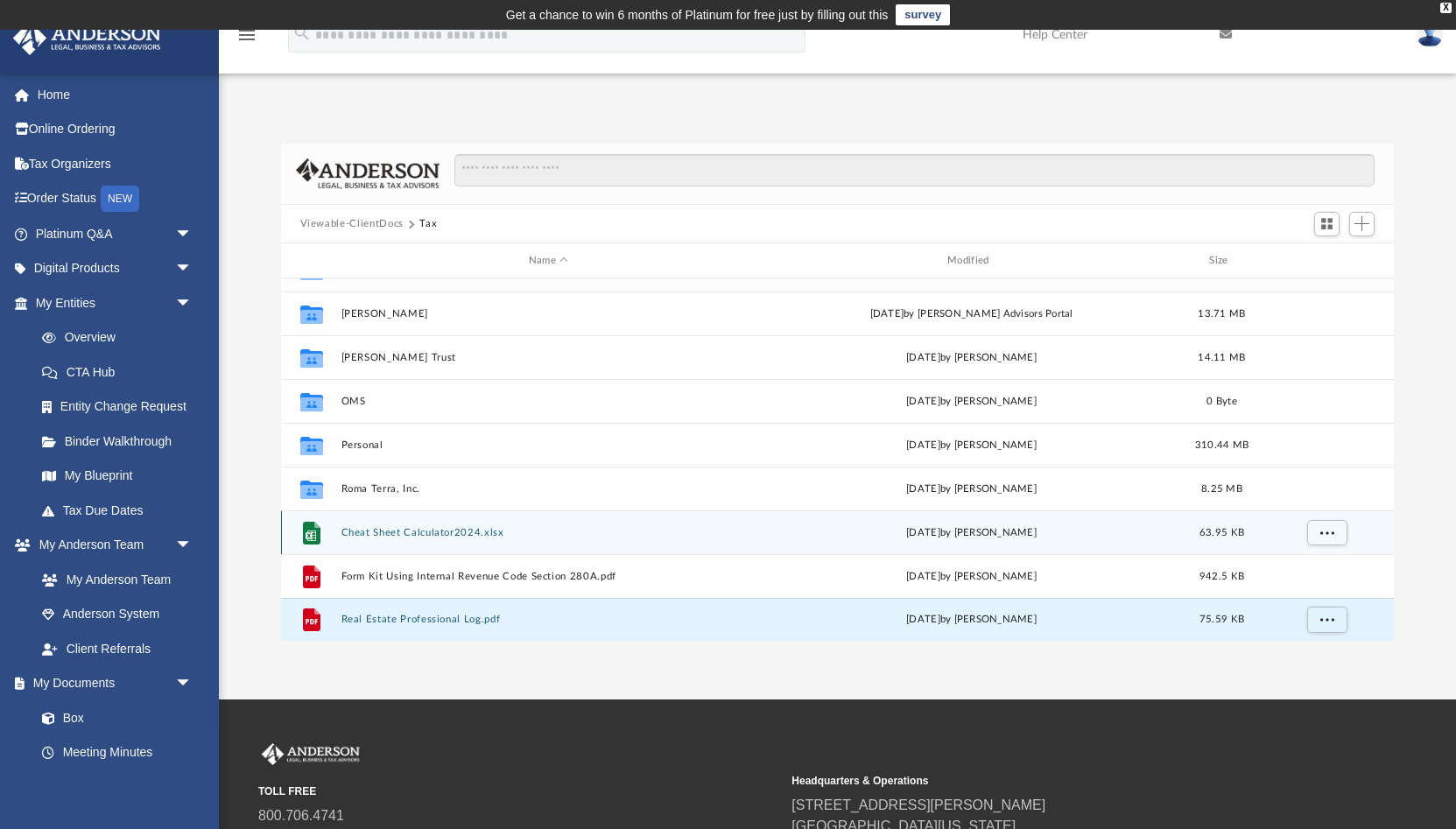
click at [480, 532] on button "Cheat Sheet Calculator2024.xlsx" at bounding box center [548, 532] width 415 height 11
